Goal: Task Accomplishment & Management: Manage account settings

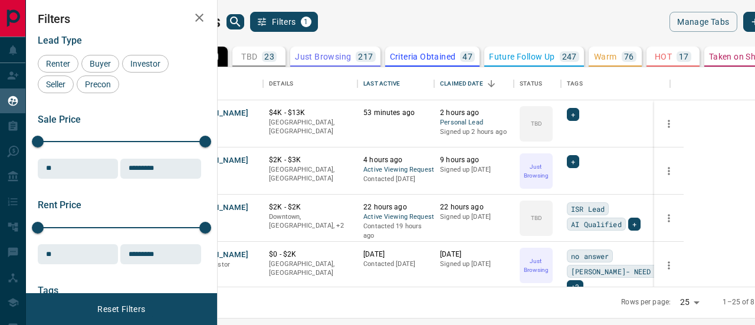
scroll to position [211, 523]
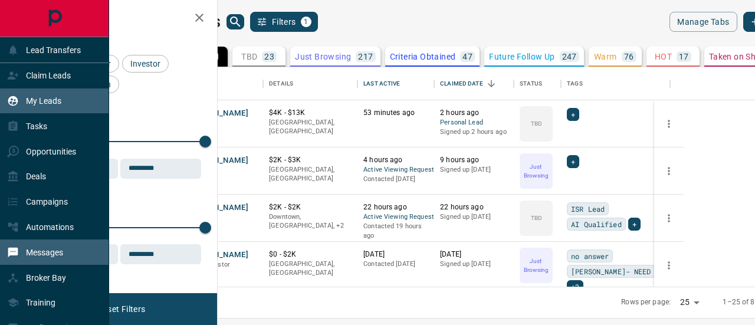
click at [48, 248] on p "Messages" at bounding box center [44, 252] width 37 height 9
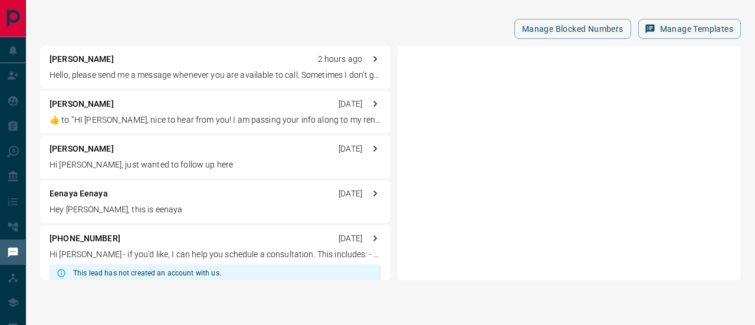
click at [71, 57] on p "[PERSON_NAME]" at bounding box center [82, 59] width 64 height 12
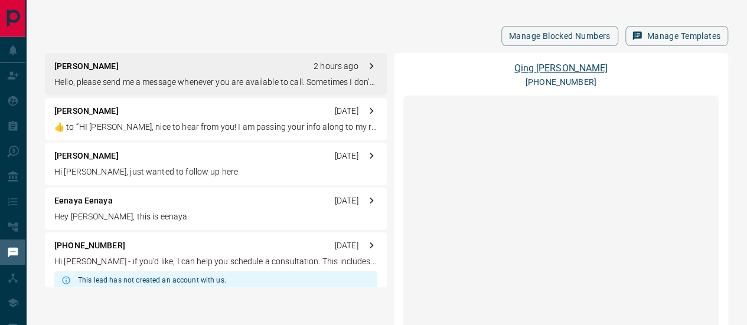
click at [559, 63] on link "[PERSON_NAME]" at bounding box center [560, 68] width 93 height 11
click at [230, 66] on div "[PERSON_NAME] 2 hours ago Hello, please send me a message whenever you are avai…" at bounding box center [216, 74] width 342 height 42
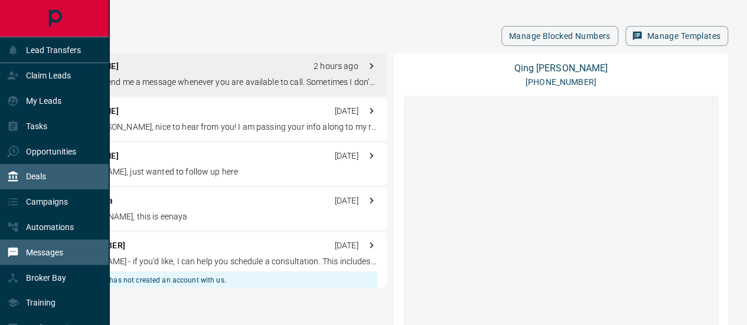
click at [42, 176] on p "Deals" at bounding box center [36, 176] width 20 height 9
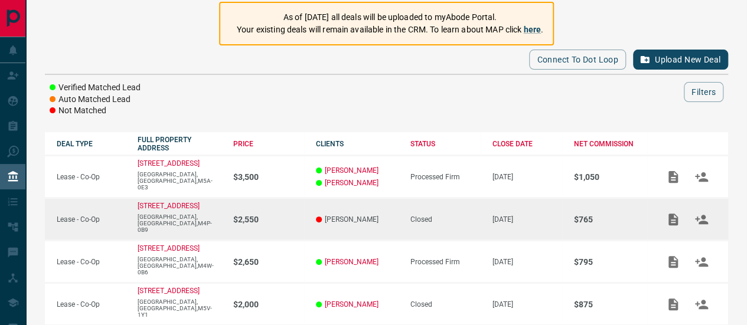
scroll to position [118, 0]
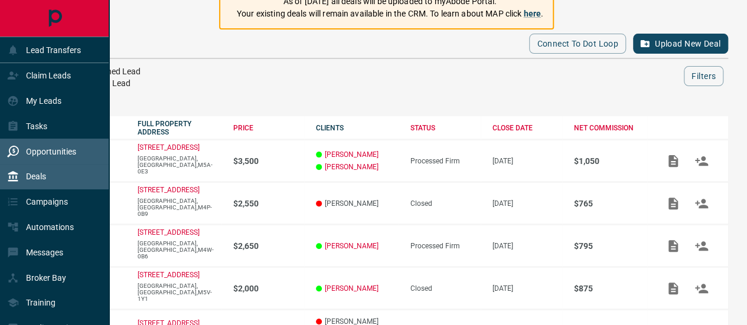
click at [44, 155] on p "Opportunities" at bounding box center [51, 151] width 50 height 9
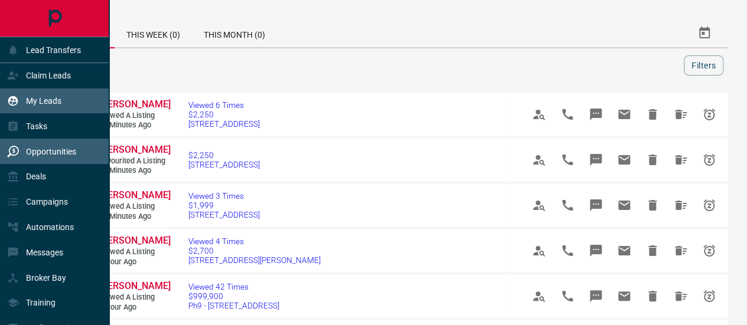
click at [44, 100] on p "My Leads" at bounding box center [43, 100] width 35 height 9
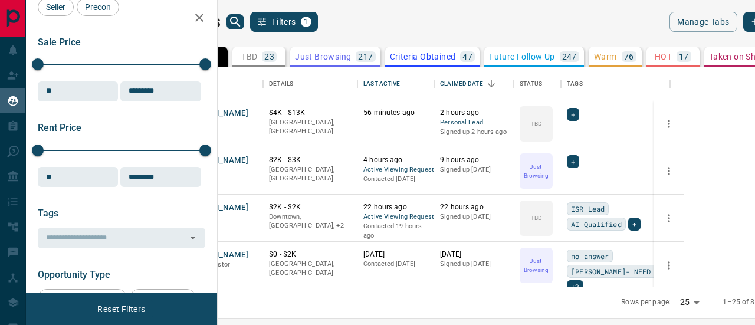
scroll to position [118, 0]
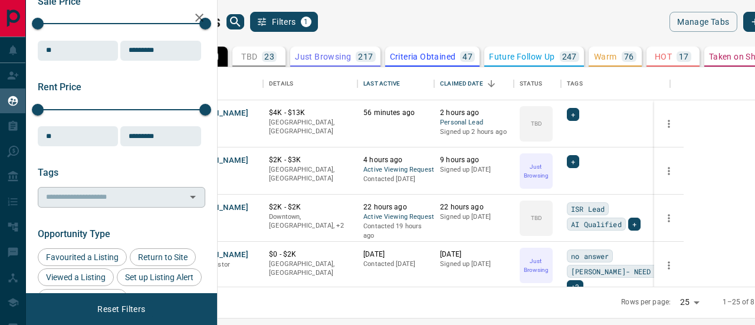
click at [89, 196] on input "text" at bounding box center [111, 197] width 141 height 13
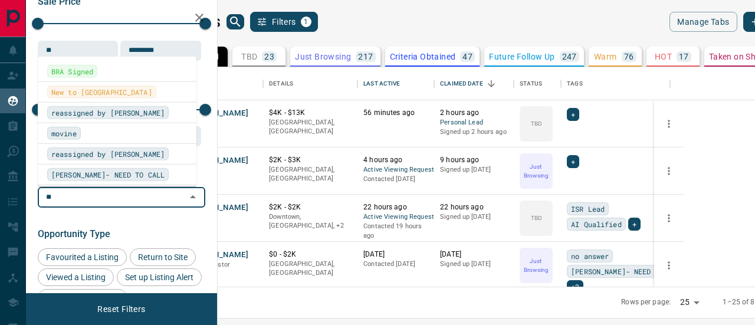
type input "***"
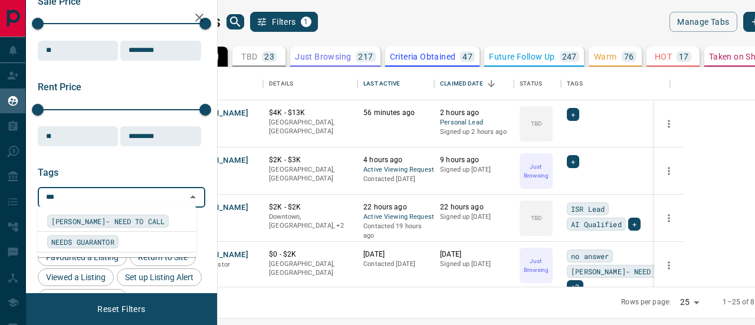
click at [102, 222] on span "[PERSON_NAME]- NEED TO CALL" at bounding box center [107, 221] width 113 height 12
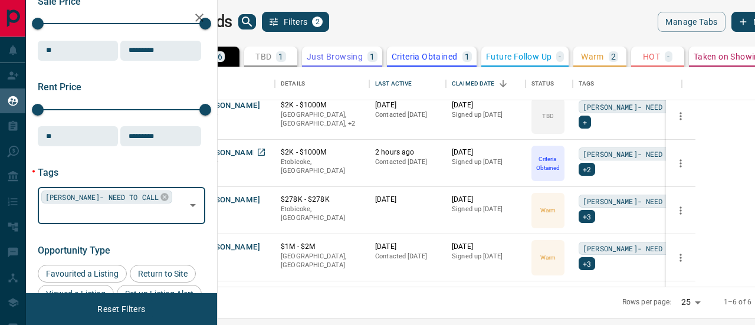
scroll to position [0, 0]
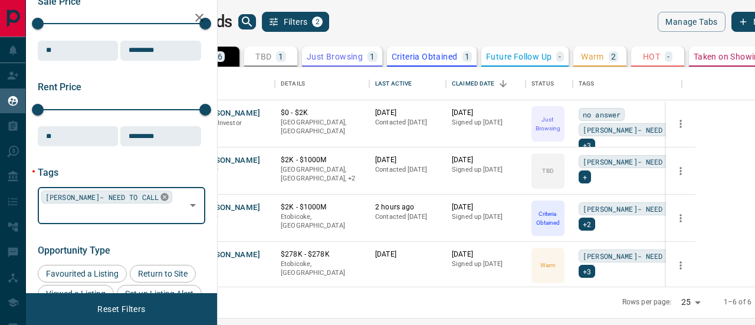
click at [161, 195] on icon at bounding box center [165, 198] width 8 height 8
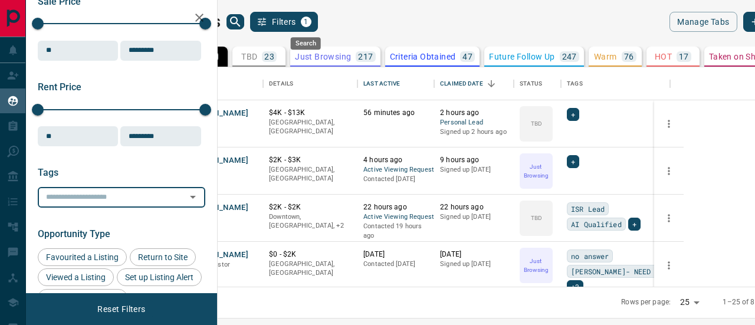
click at [243, 22] on icon "search button" at bounding box center [235, 22] width 14 height 14
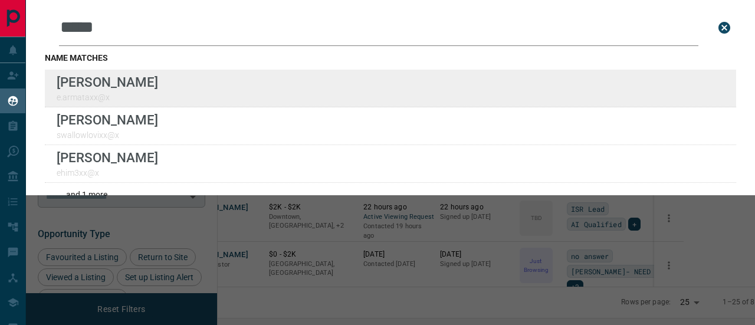
type input "*****"
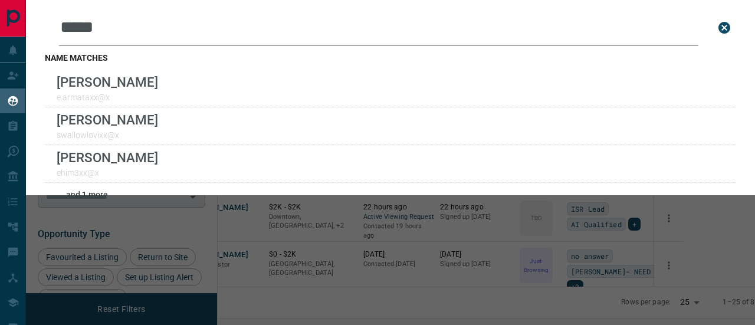
click at [719, 29] on icon "close search bar" at bounding box center [725, 28] width 12 height 12
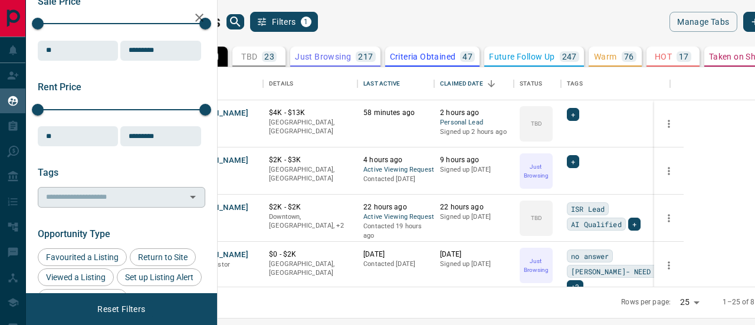
click at [617, 54] on p "Warm" at bounding box center [605, 57] width 23 height 8
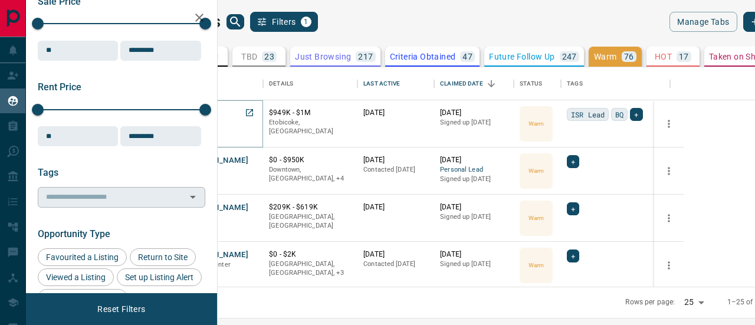
click at [197, 113] on button "HK" at bounding box center [191, 113] width 11 height 11
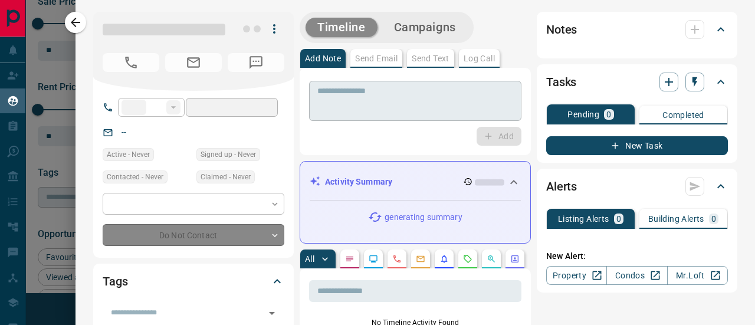
type input "**"
type input "**********"
type input "*"
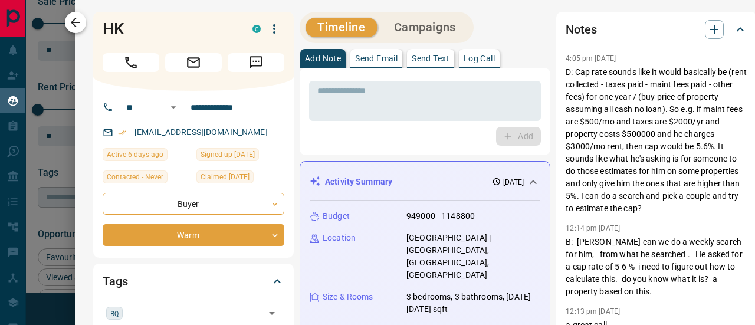
click at [74, 19] on icon "button" at bounding box center [75, 22] width 9 height 9
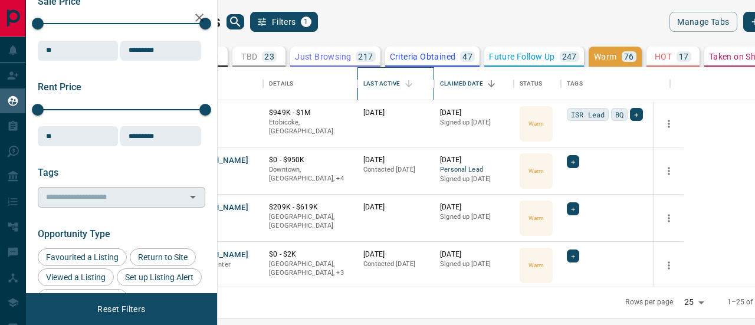
click at [400, 81] on div "Last Active" at bounding box center [382, 83] width 37 height 33
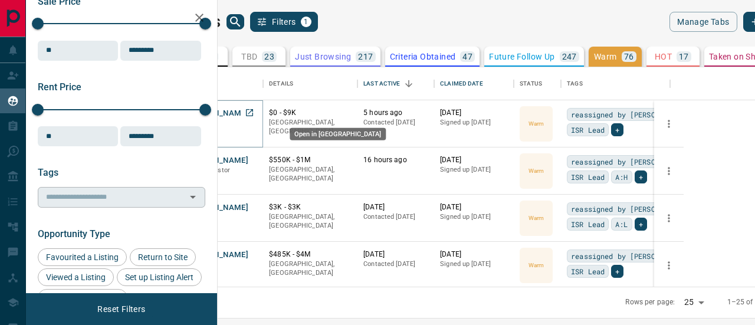
click at [254, 110] on icon "Open in New Tab" at bounding box center [249, 112] width 9 height 9
drag, startPoint x: 276, startPoint y: 114, endPoint x: 241, endPoint y: 104, distance: 36.8
click at [181, 104] on div at bounding box center [166, 123] width 30 height 47
click at [254, 112] on icon "Open in New Tab" at bounding box center [249, 112] width 9 height 9
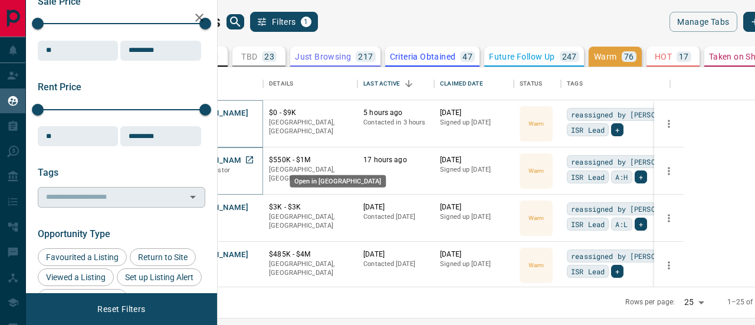
click at [253, 159] on icon "Open in New Tab" at bounding box center [249, 159] width 7 height 7
click at [672, 56] on p "HOT" at bounding box center [663, 57] width 17 height 8
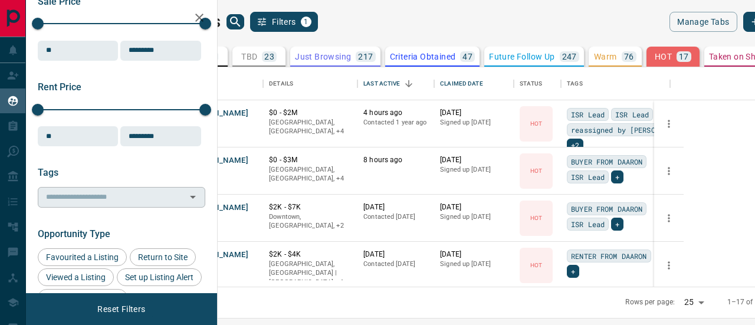
scroll to position [0, 38]
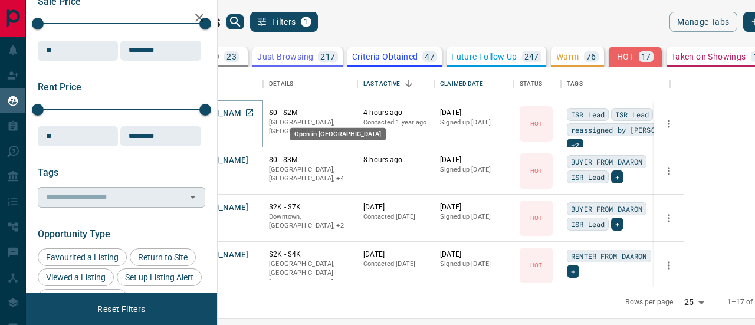
click at [253, 110] on icon "Open in New Tab" at bounding box center [249, 112] width 7 height 7
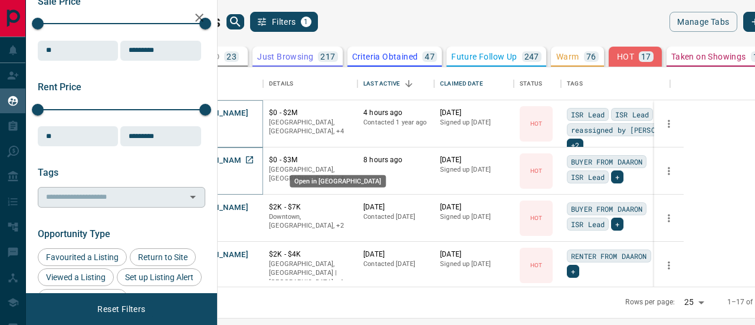
click at [254, 159] on icon "Open in New Tab" at bounding box center [249, 159] width 9 height 9
click at [254, 157] on icon "Open in New Tab" at bounding box center [249, 159] width 9 height 9
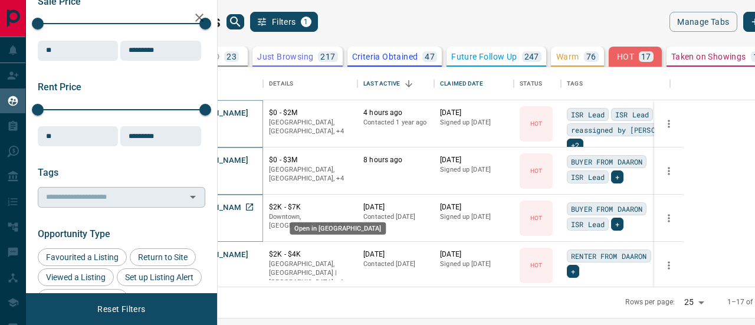
click at [253, 205] on icon "Open in New Tab" at bounding box center [249, 207] width 7 height 7
click at [83, 199] on input "text" at bounding box center [111, 197] width 141 height 13
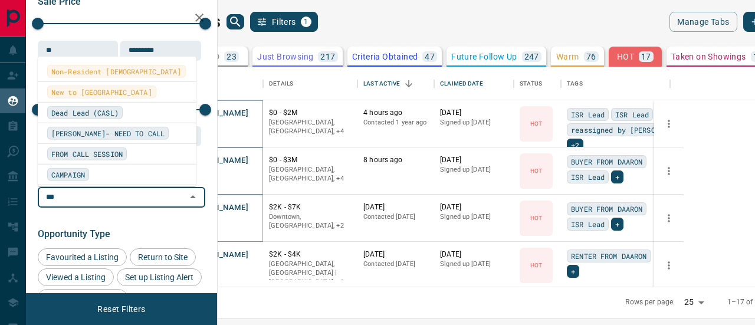
type input "****"
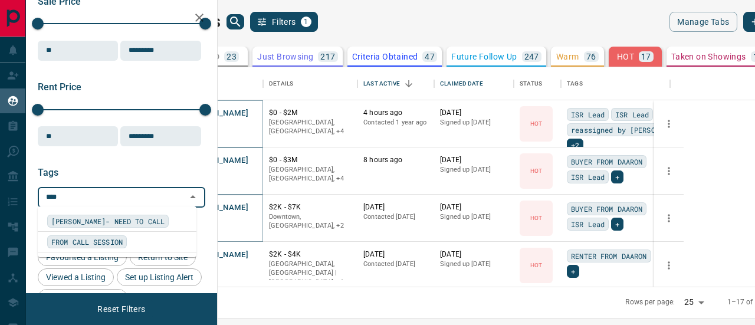
click at [90, 222] on span "[PERSON_NAME]- NEED TO CALL" at bounding box center [107, 221] width 113 height 12
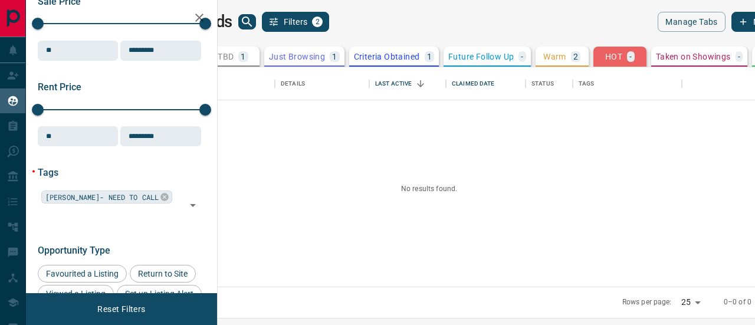
click at [176, 54] on icon at bounding box center [174, 57] width 4 height 6
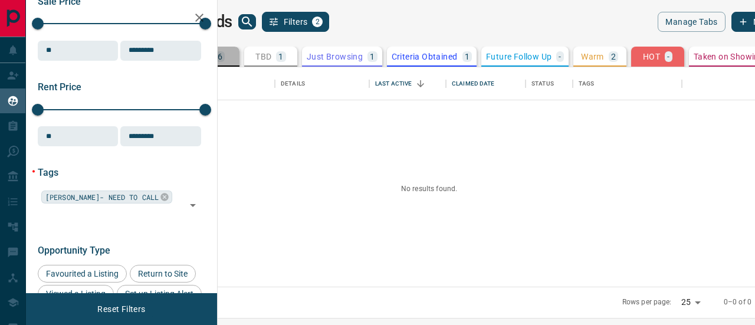
click at [225, 53] on div "All 6" at bounding box center [213, 56] width 24 height 11
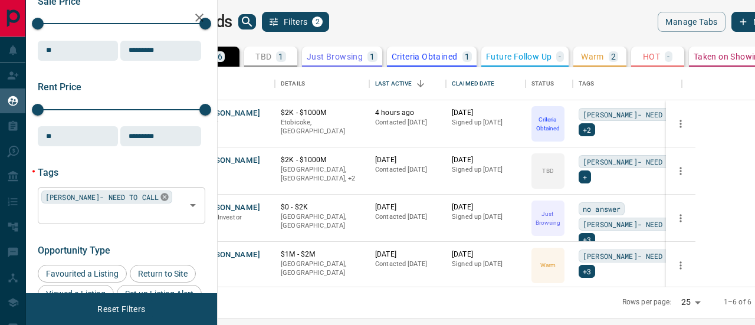
click at [161, 197] on icon at bounding box center [165, 198] width 8 height 8
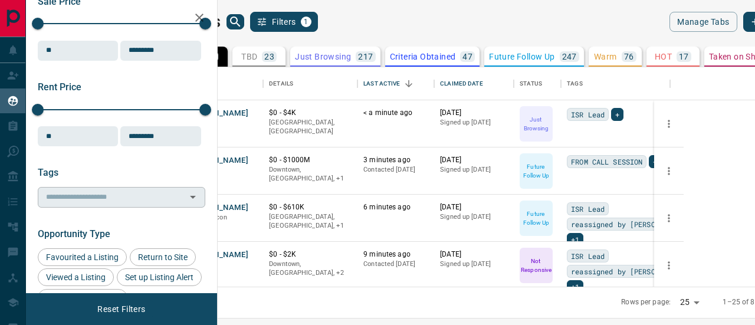
drag, startPoint x: 269, startPoint y: 110, endPoint x: 506, endPoint y: 12, distance: 257.0
click at [506, 12] on div "My Leads Filters 1 Manage Tabs New Lead" at bounding box center [482, 22] width 659 height 20
click at [254, 112] on icon "Open in New Tab" at bounding box center [249, 112] width 9 height 9
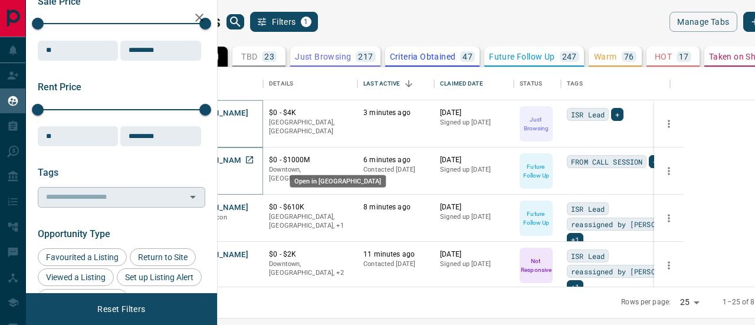
click at [254, 159] on icon "Open in New Tab" at bounding box center [249, 159] width 9 height 9
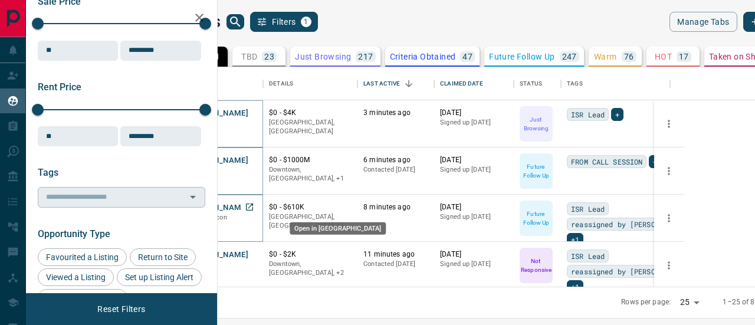
click at [254, 208] on icon "Open in New Tab" at bounding box center [249, 206] width 9 height 9
